Goal: Find specific page/section: Find specific page/section

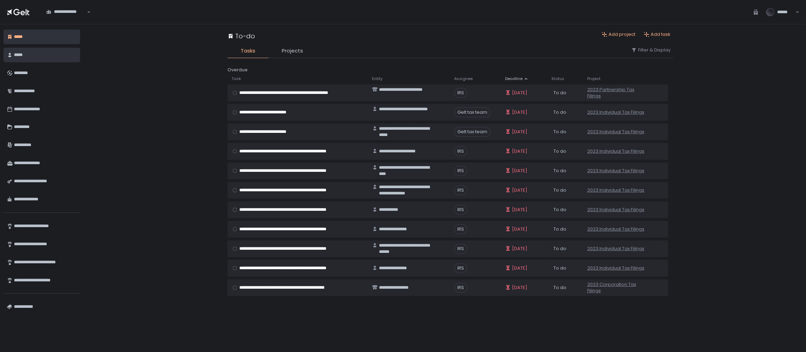
click at [35, 55] on div "*****" at bounding box center [45, 55] width 63 height 12
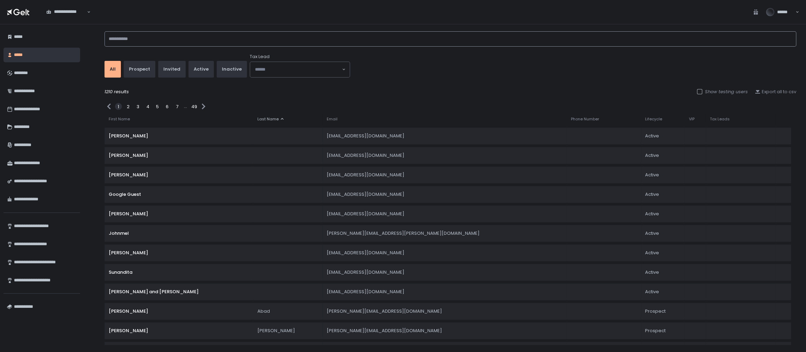
click at [127, 38] on input at bounding box center [449, 38] width 691 height 15
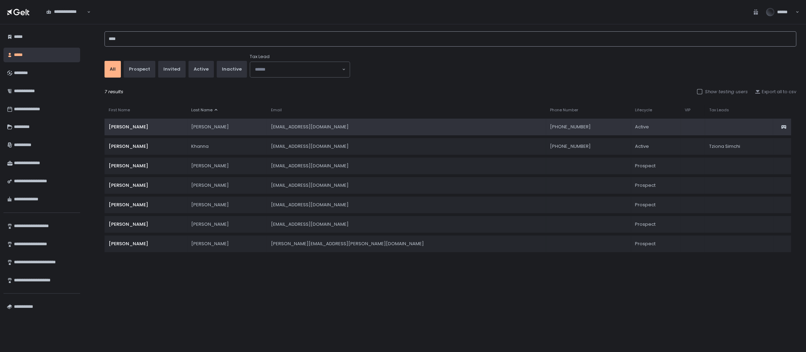
type input "****"
click at [249, 125] on div "[PERSON_NAME]" at bounding box center [226, 127] width 71 height 6
